Goal: Task Accomplishment & Management: Use online tool/utility

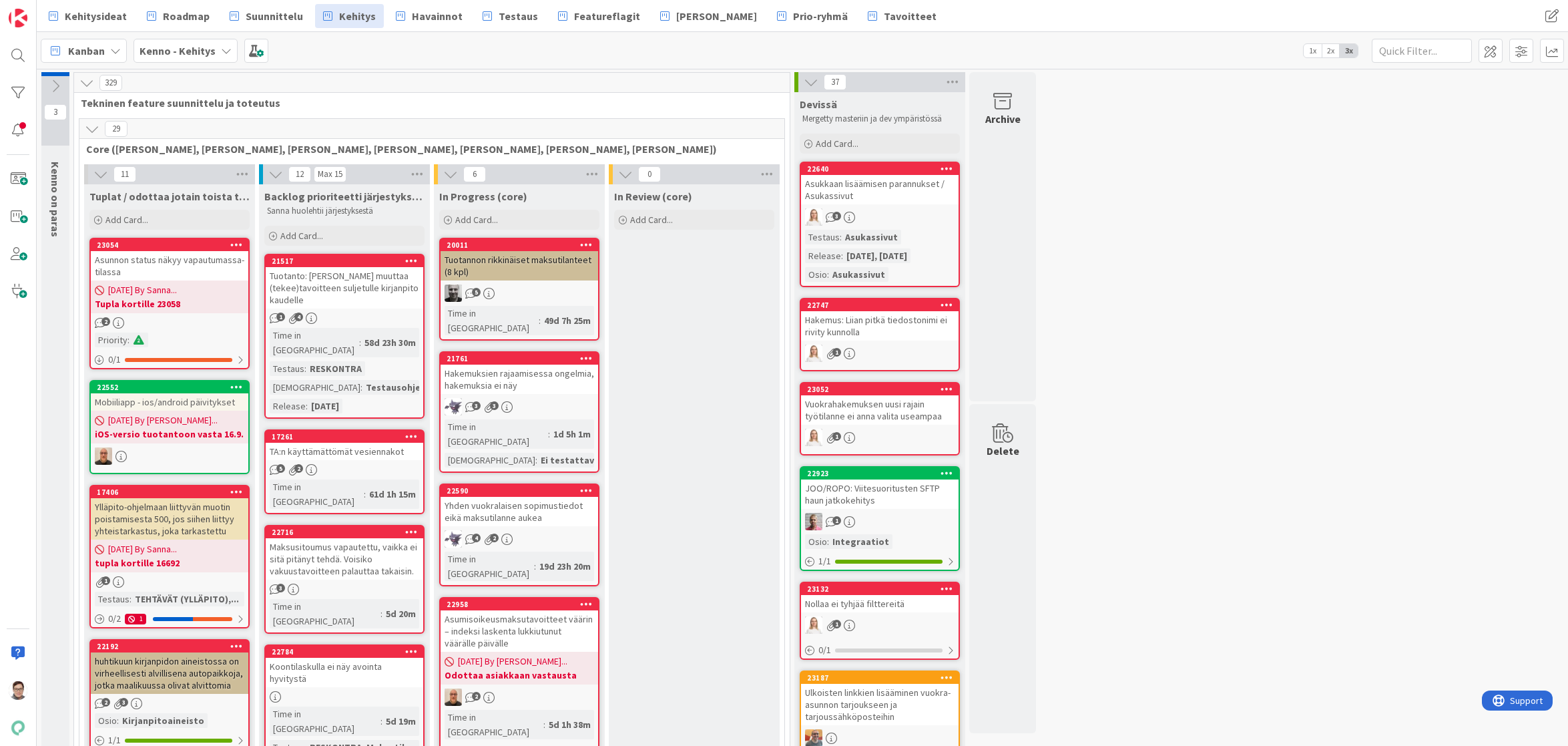
click at [12, 54] on div at bounding box center [18, 55] width 27 height 27
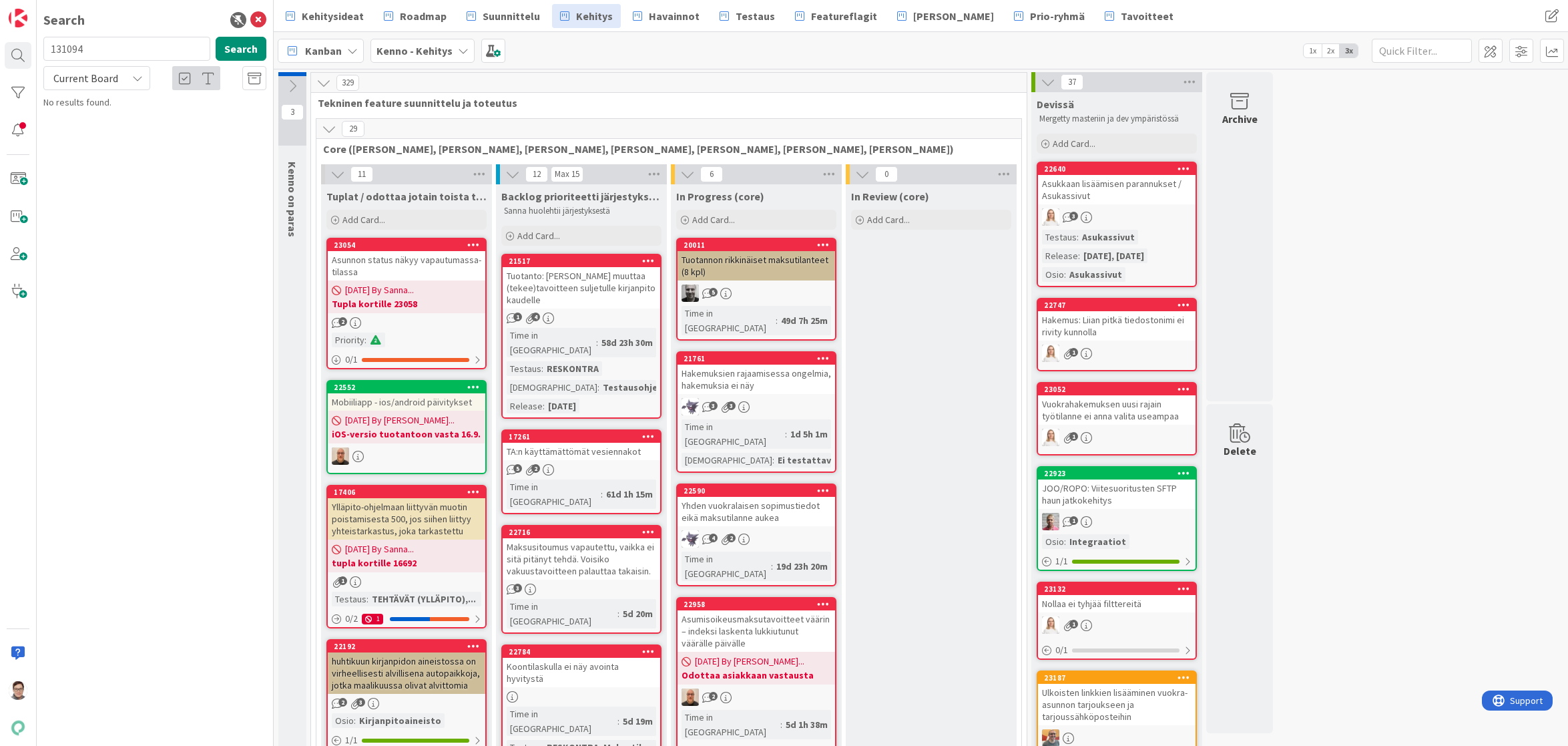
type input "131094"
click at [99, 76] on span "Current Board" at bounding box center [86, 77] width 65 height 13
click at [90, 134] on span "All Boards" at bounding box center [119, 133] width 139 height 20
click at [240, 50] on button "Search" at bounding box center [240, 48] width 50 height 24
click at [251, 79] on icon at bounding box center [254, 78] width 13 height 13
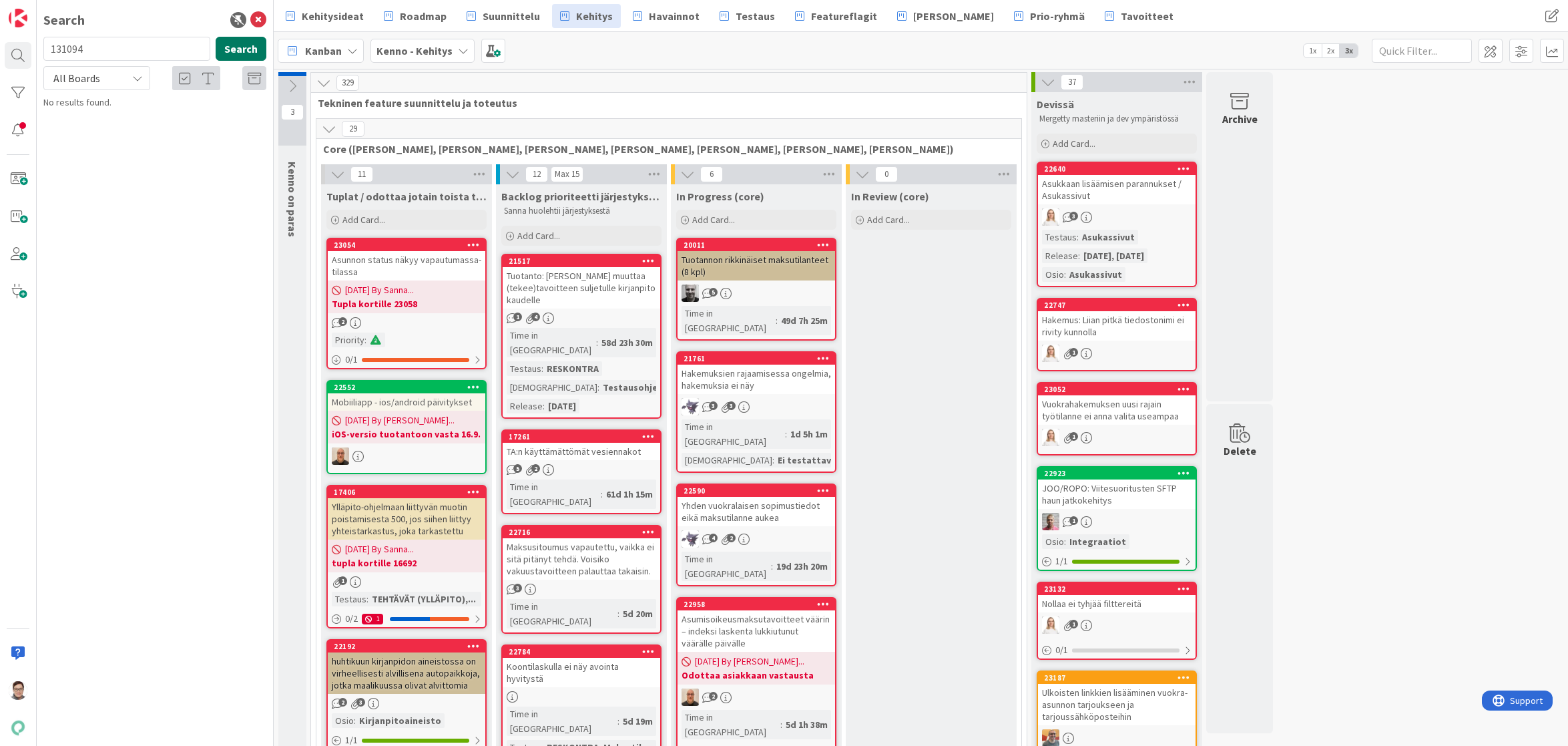
click at [239, 50] on button "Search" at bounding box center [240, 48] width 50 height 24
click at [249, 81] on icon at bounding box center [254, 78] width 13 height 13
drag, startPoint x: 90, startPoint y: 50, endPoint x: -12, endPoint y: 51, distance: 102.0
click at [0, 51] on html "Search 131094 Search All Boards Current Board All Boards No results found. Kehi…" at bounding box center [784, 373] width 1568 height 746
click at [262, 17] on icon at bounding box center [258, 19] width 16 height 16
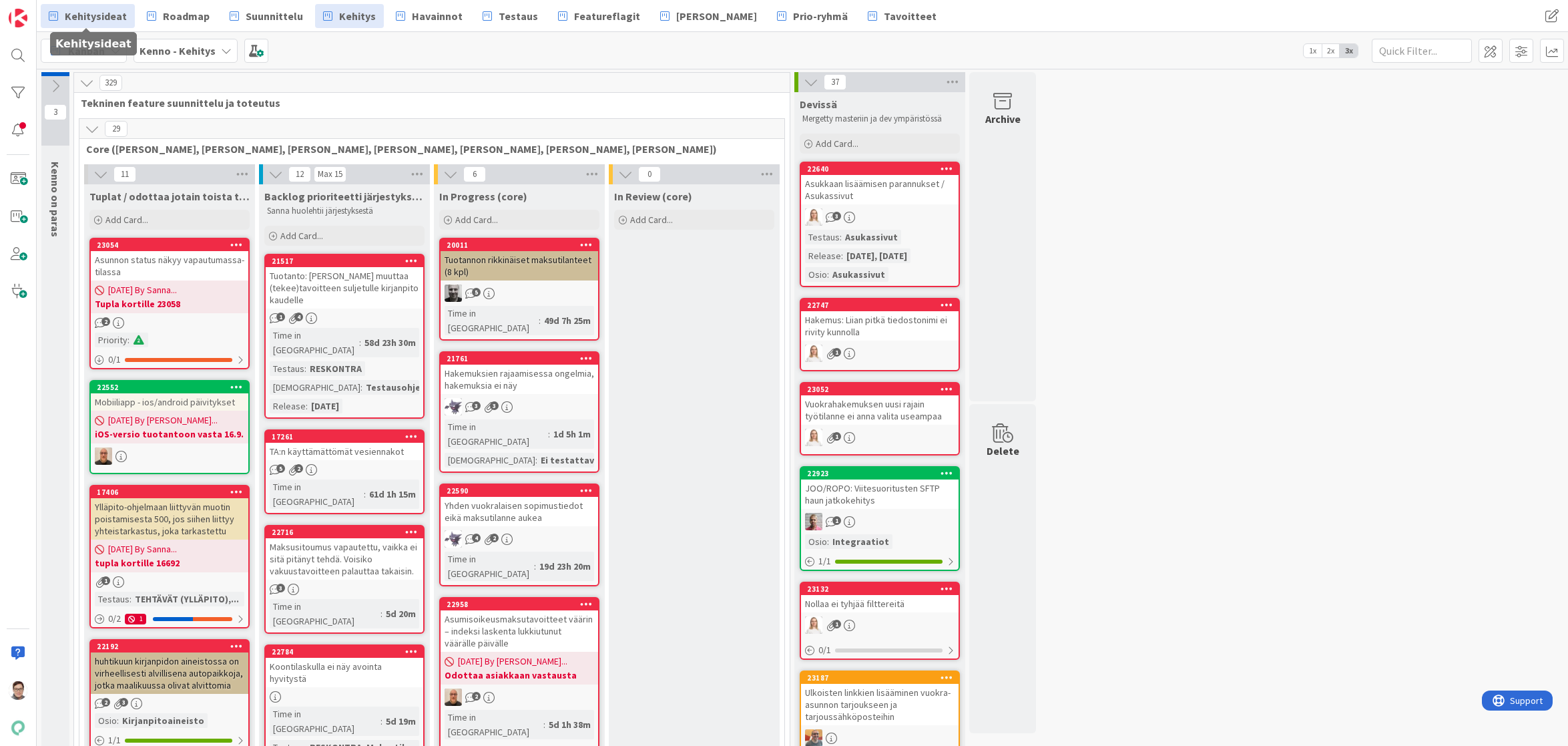
click at [93, 21] on span "Kehitysideat" at bounding box center [96, 16] width 62 height 16
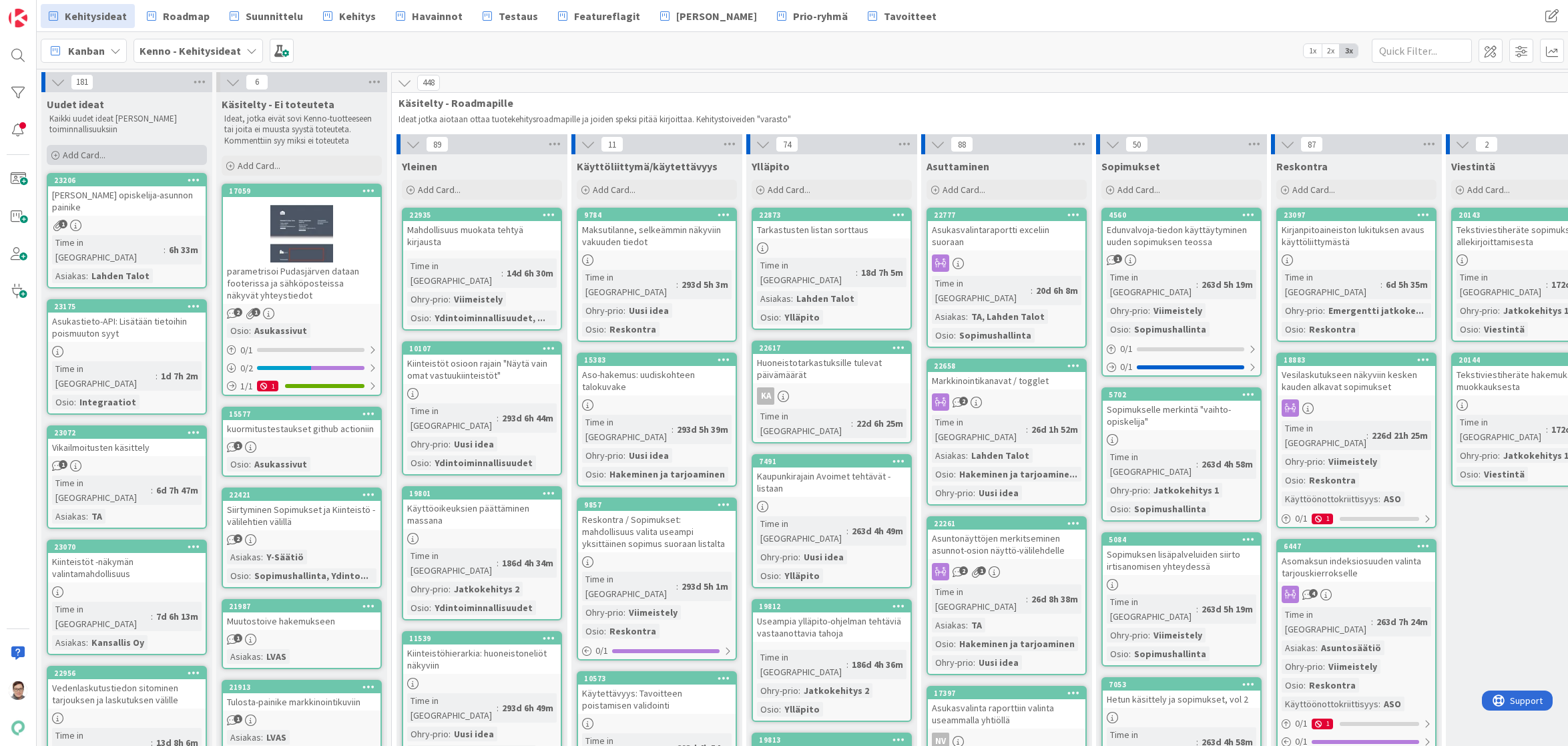
click at [82, 151] on span "Add Card..." at bounding box center [84, 155] width 43 height 12
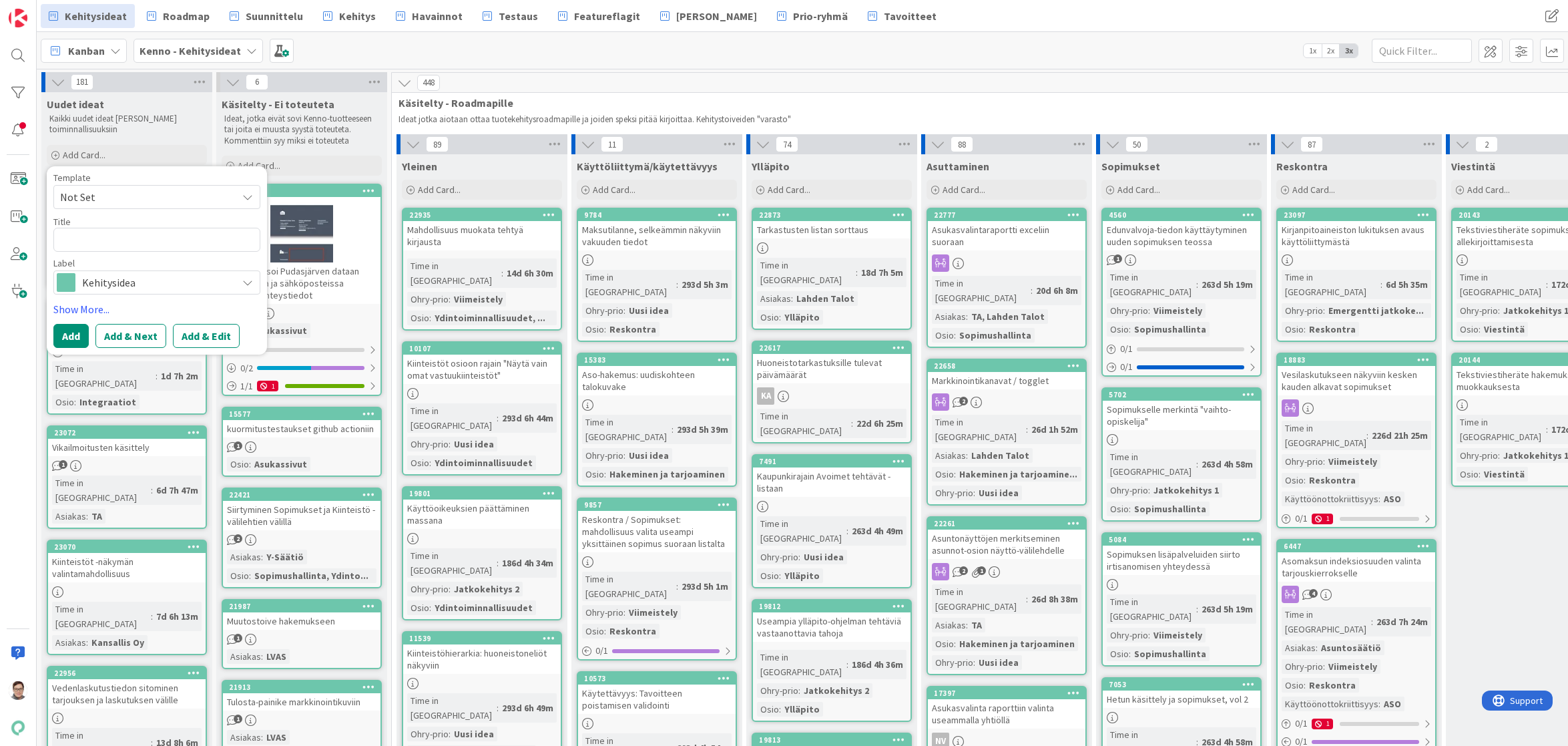
click at [117, 197] on span "Not Set" at bounding box center [144, 197] width 167 height 17
click at [147, 133] on p "Kaikki uudet ideat Kennon toiminnallisuuksiin" at bounding box center [127, 124] width 155 height 22
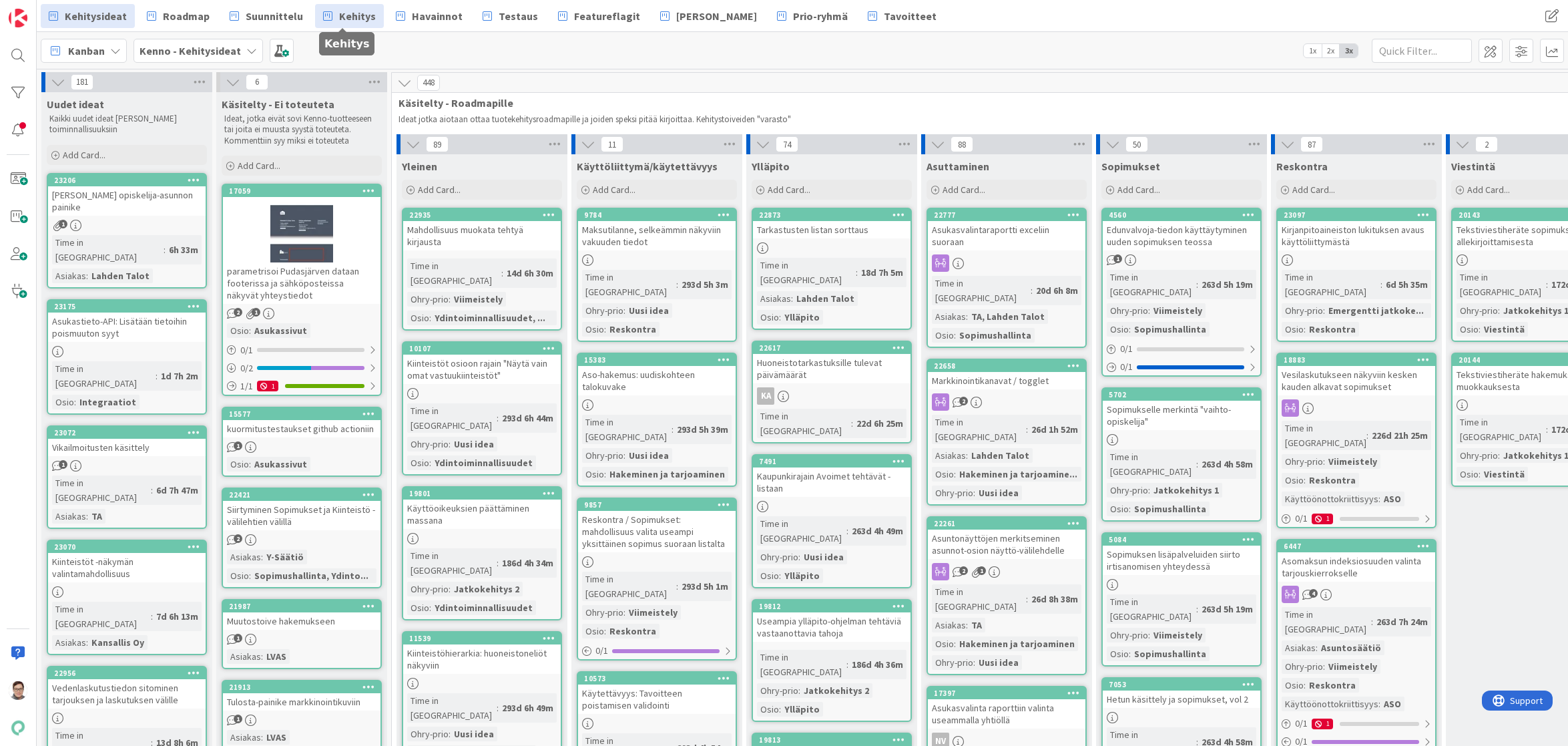
click at [353, 19] on span "Kehitys" at bounding box center [357, 16] width 37 height 16
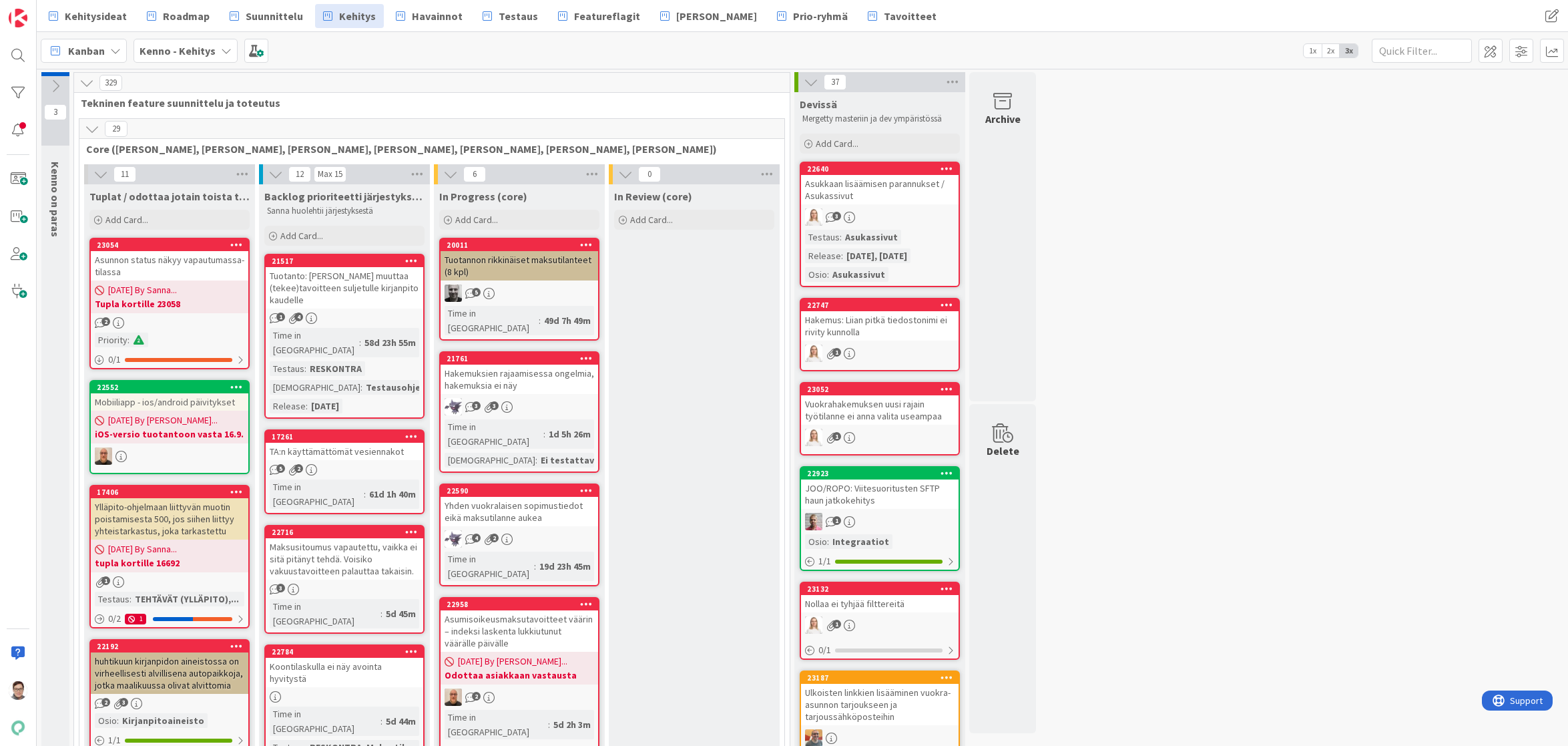
click at [86, 124] on icon at bounding box center [92, 128] width 15 height 15
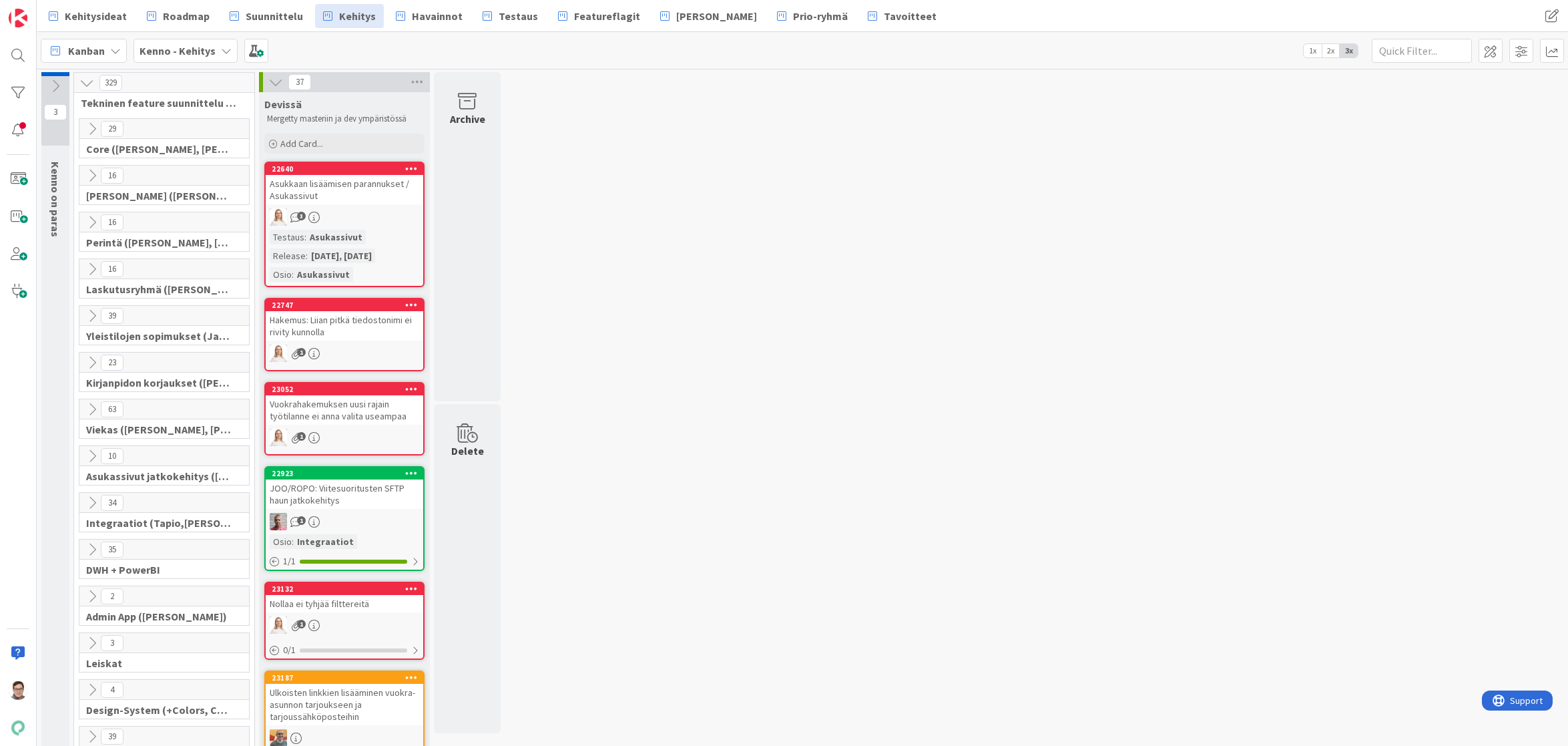
click at [91, 178] on icon at bounding box center [92, 175] width 15 height 15
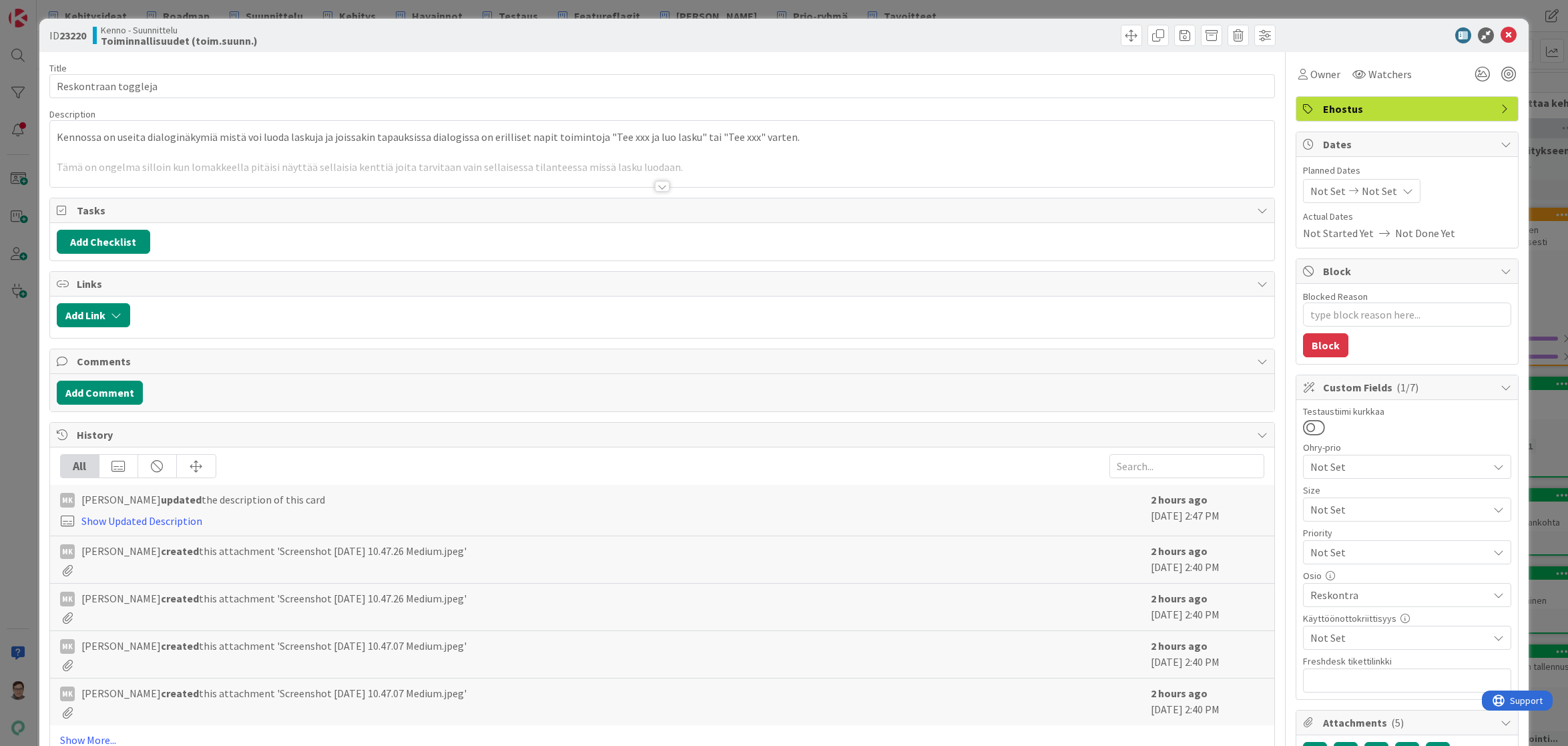
type textarea "x"
click at [657, 184] on div at bounding box center [662, 186] width 15 height 10
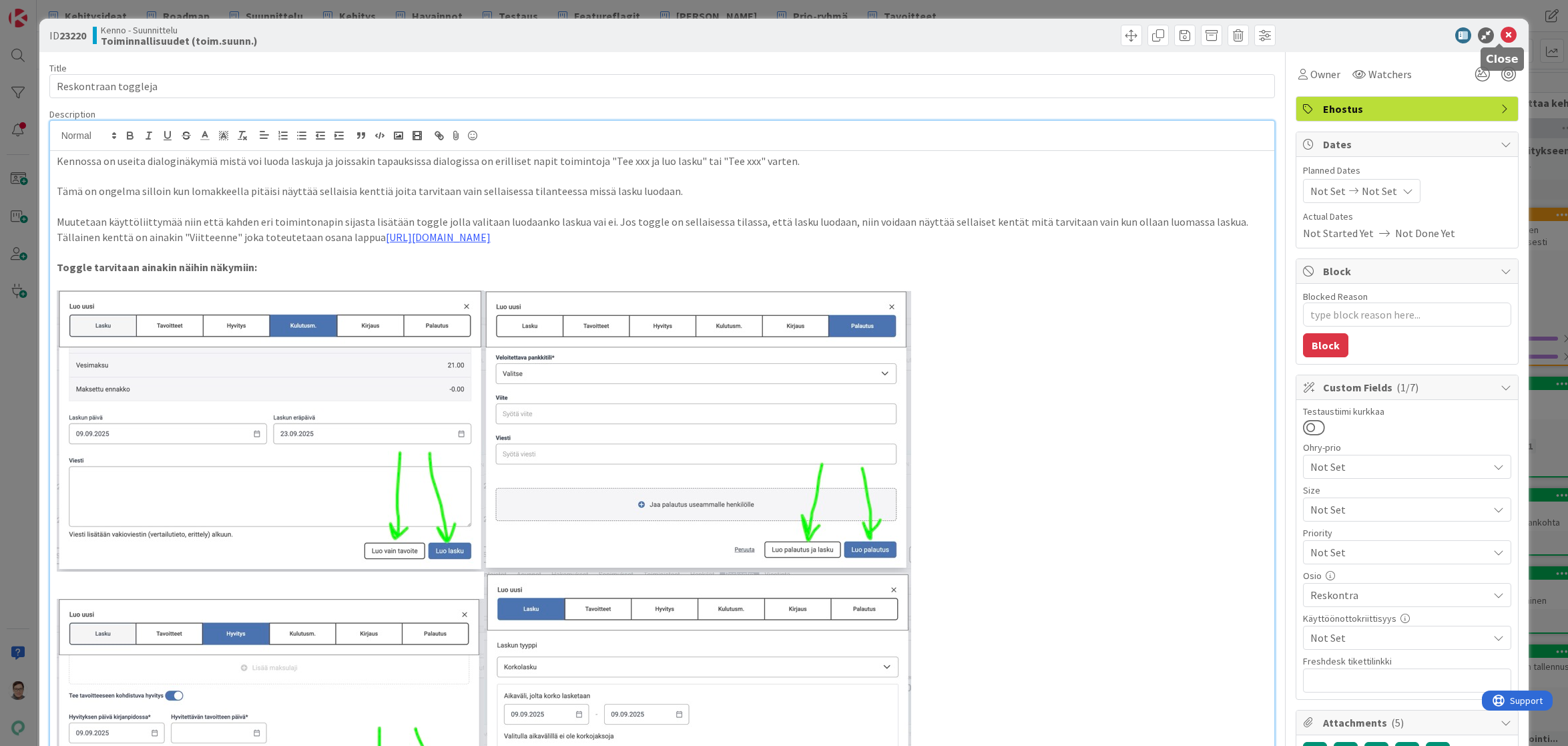
click at [1501, 36] on icon at bounding box center [1509, 35] width 16 height 16
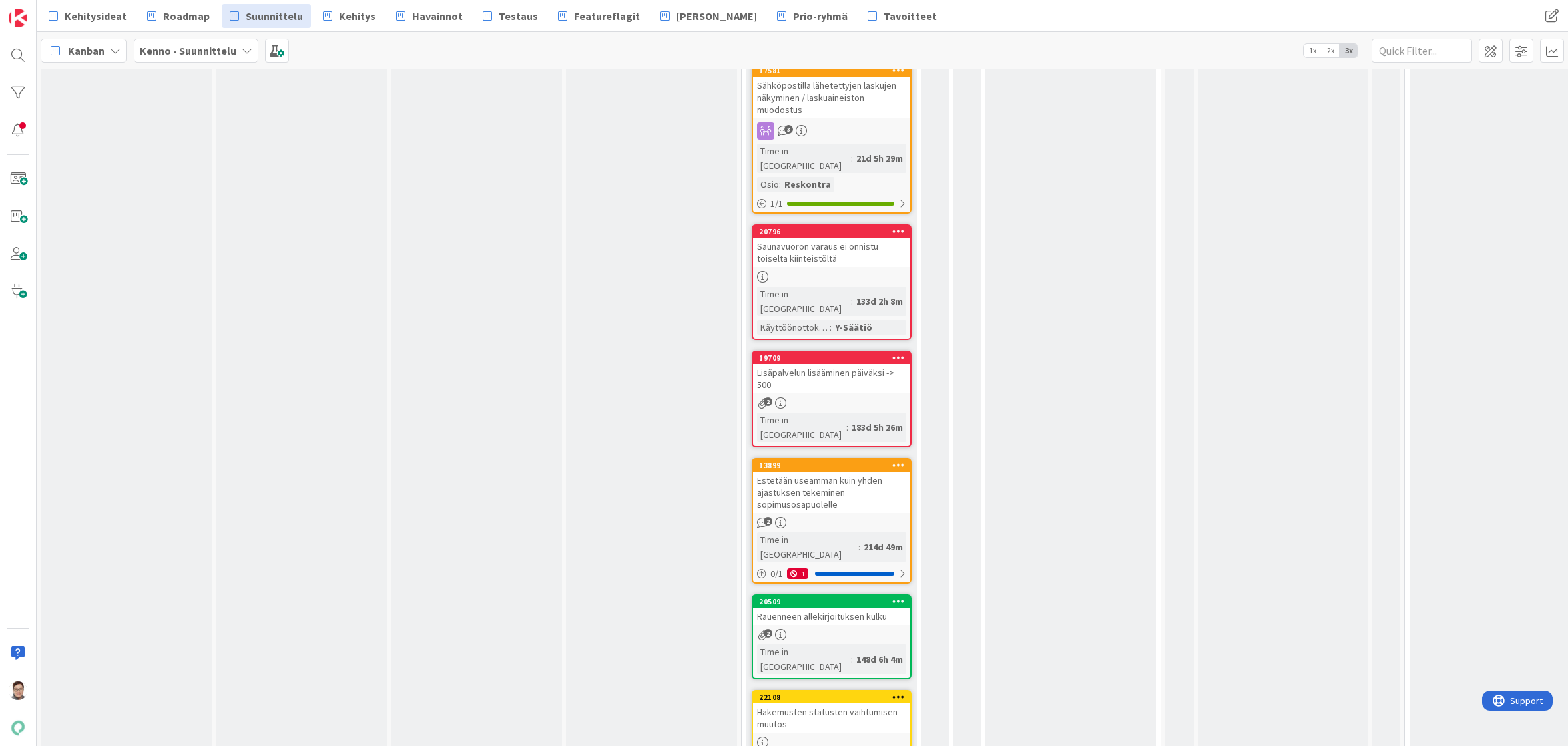
scroll to position [2570, 0]
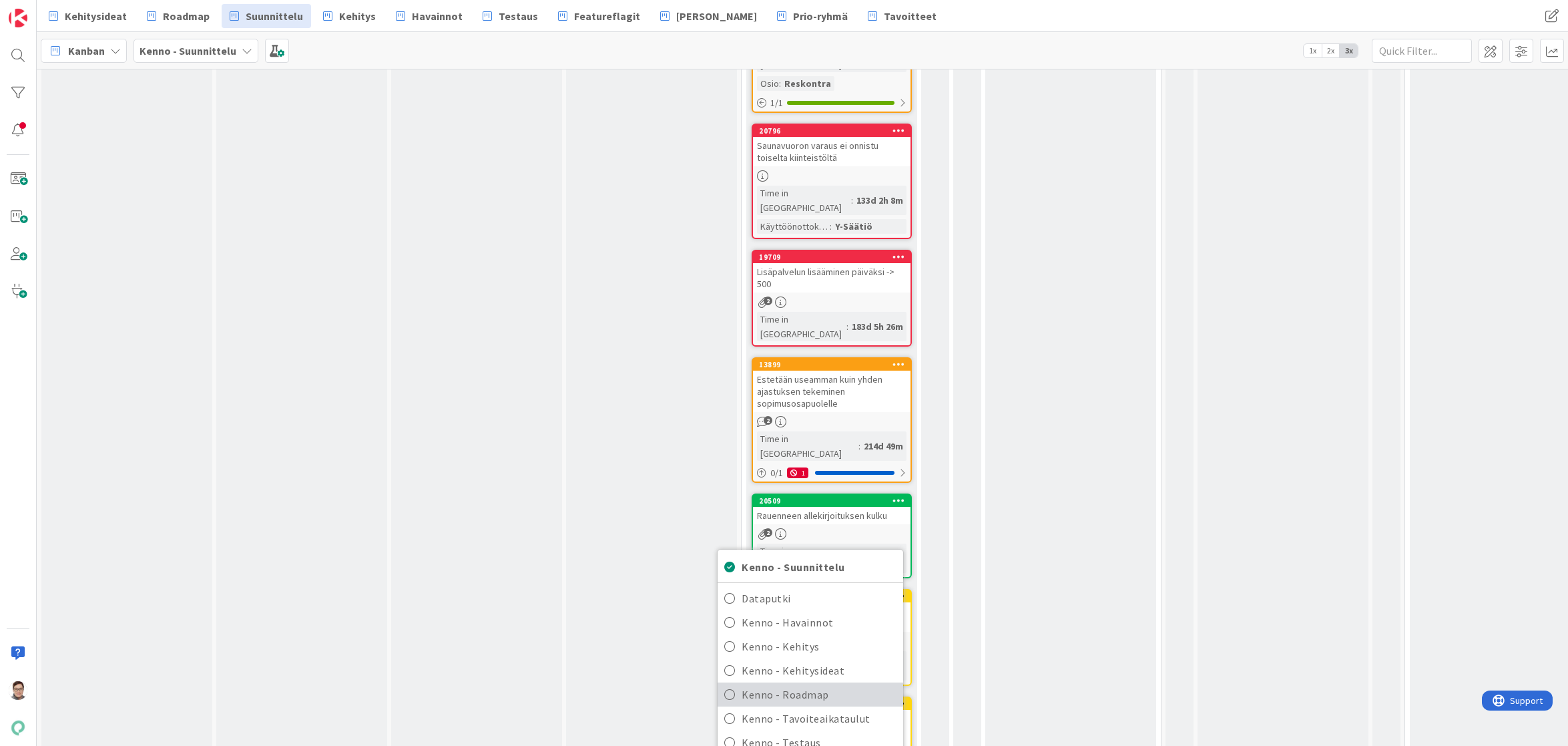
click at [791, 685] on span "Kenno - Roadmap" at bounding box center [819, 694] width 155 height 20
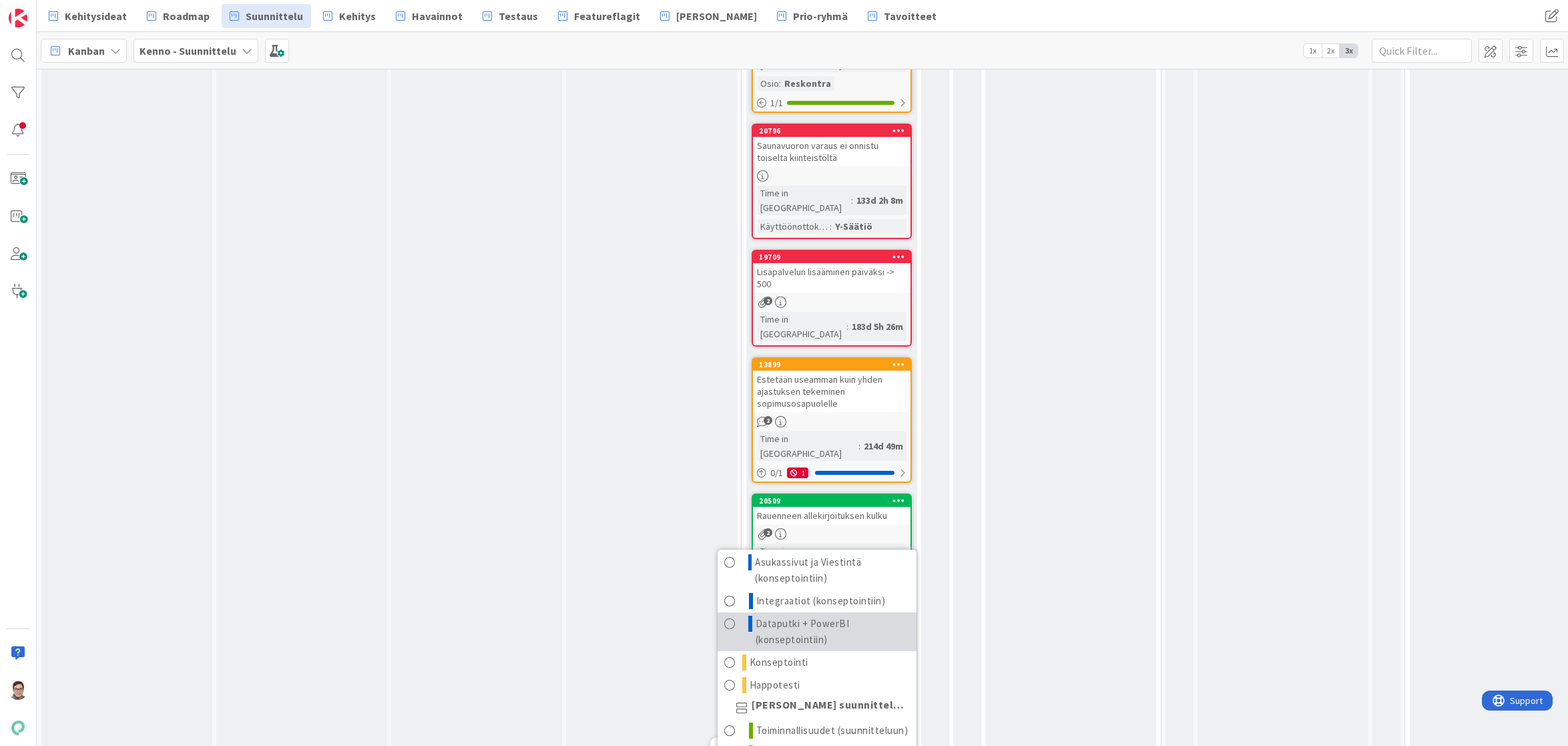
scroll to position [149, 0]
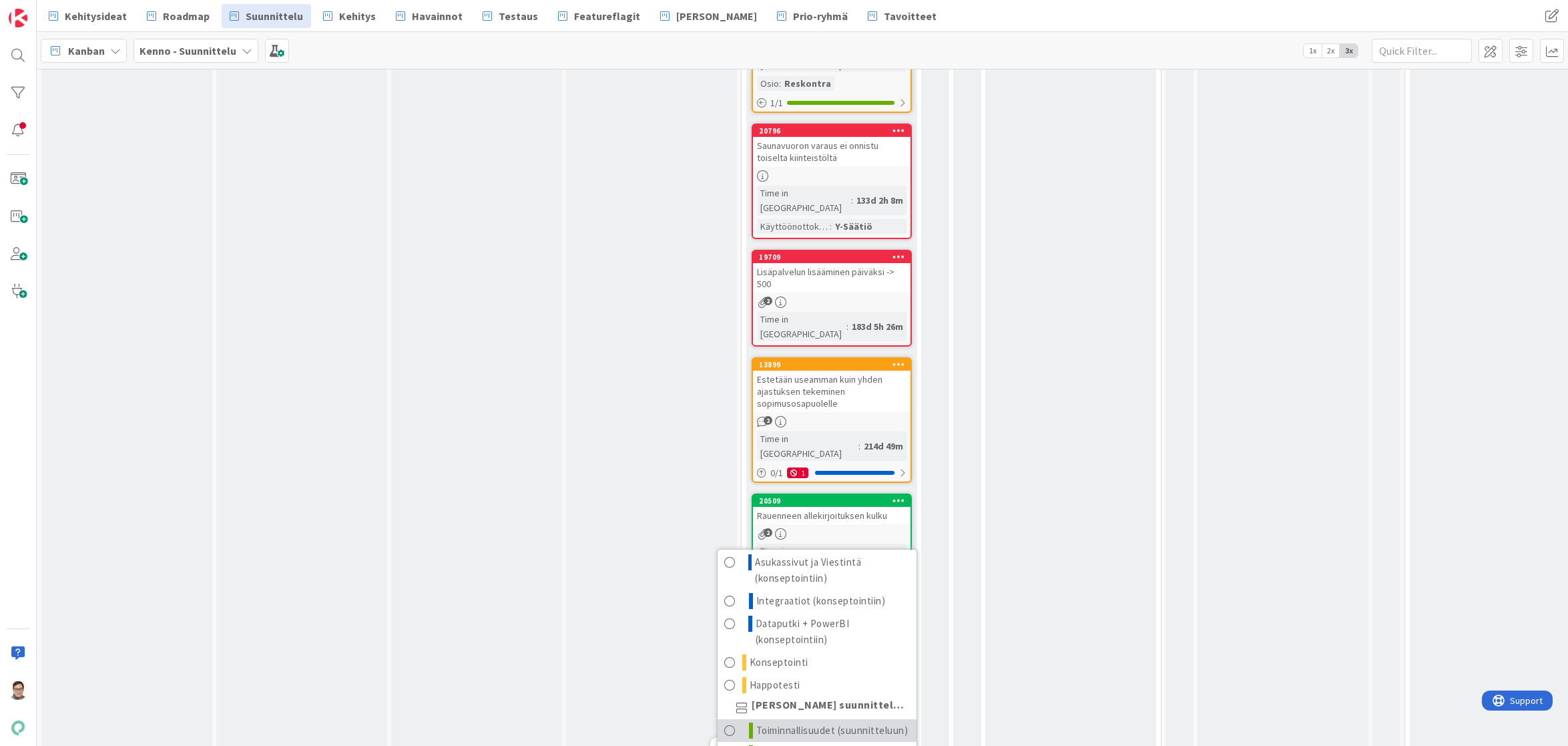
click at [796, 723] on span "Toiminnallisuudet (suunnitteluun)" at bounding box center [832, 730] width 152 height 16
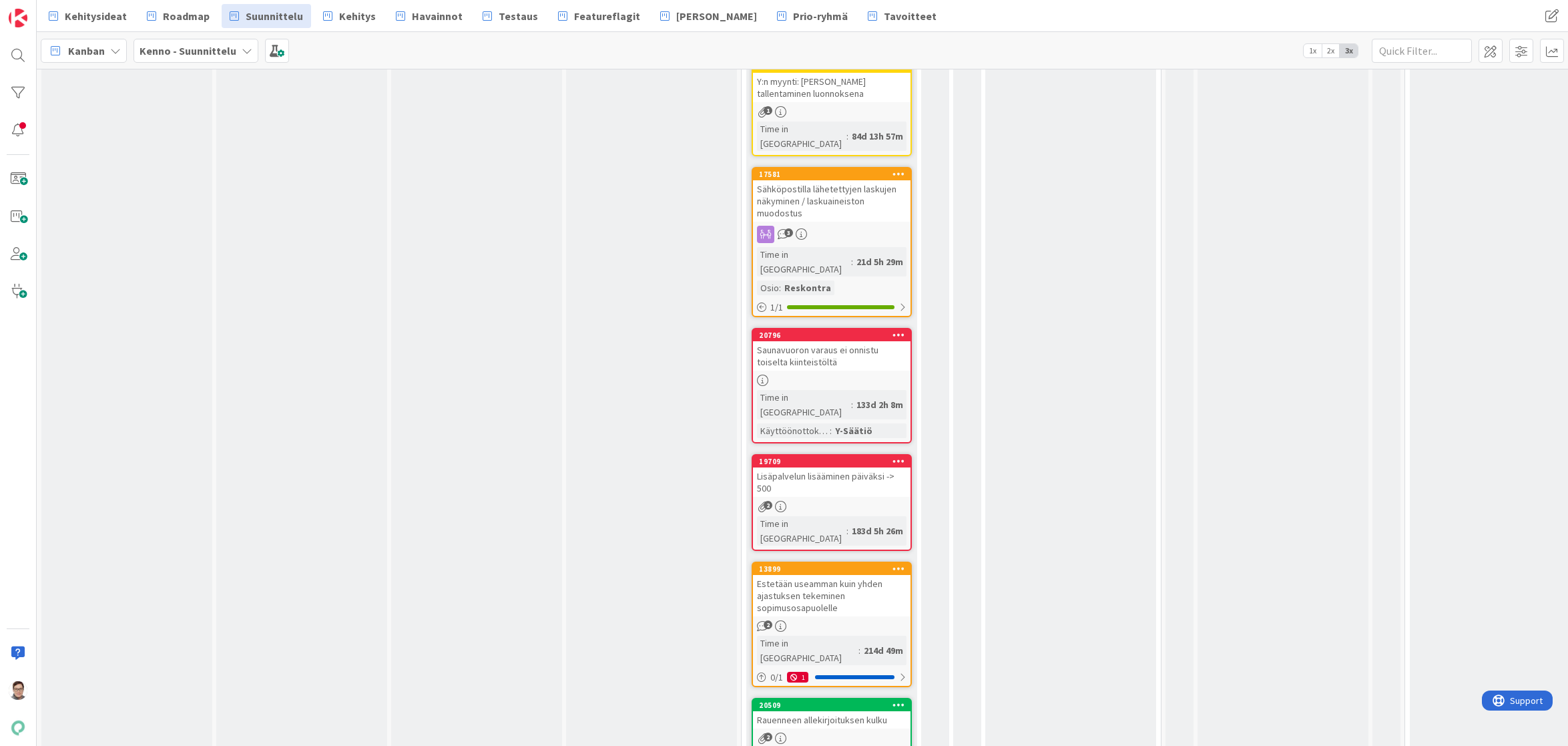
scroll to position [2471, 0]
